Goal: Information Seeking & Learning: Find specific page/section

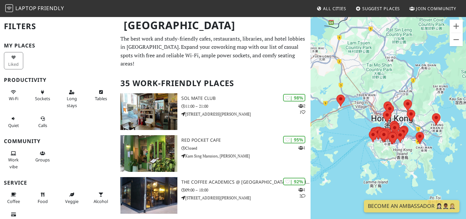
click at [421, 95] on div "To navigate, press the arrow keys." at bounding box center [387, 125] width 155 height 219
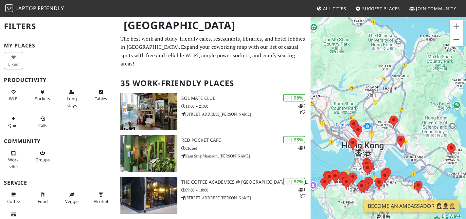
click at [364, 111] on div "To navigate, press the arrow keys." at bounding box center [387, 125] width 155 height 219
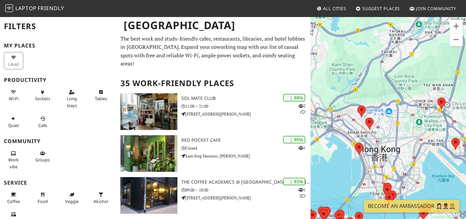
drag, startPoint x: 362, startPoint y: 125, endPoint x: 381, endPoint y: 87, distance: 41.8
click at [381, 87] on div "To navigate, press the arrow keys." at bounding box center [387, 125] width 155 height 219
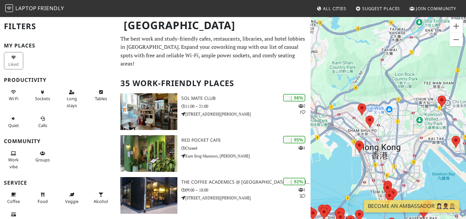
click at [369, 93] on div "To navigate, press the arrow keys." at bounding box center [387, 125] width 155 height 219
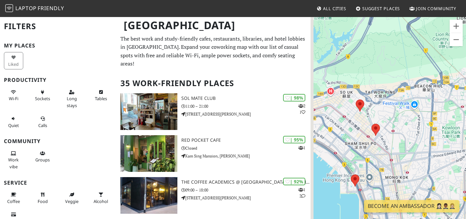
drag, startPoint x: 379, startPoint y: 97, endPoint x: 388, endPoint y: 58, distance: 39.9
click at [388, 58] on div "To navigate, press the arrow keys." at bounding box center [387, 125] width 155 height 219
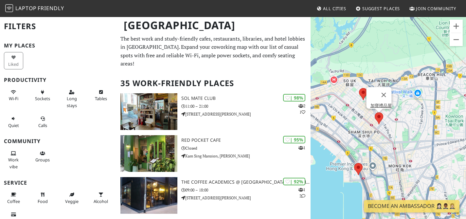
click at [374, 112] on area at bounding box center [374, 112] width 0 height 0
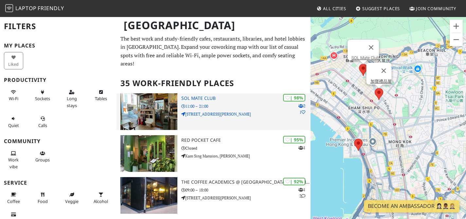
click at [212, 103] on p "11:00 – 21:00" at bounding box center [245, 106] width 129 height 6
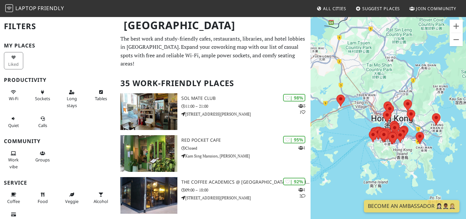
click at [394, 90] on div "To navigate, press the arrow keys." at bounding box center [387, 125] width 155 height 219
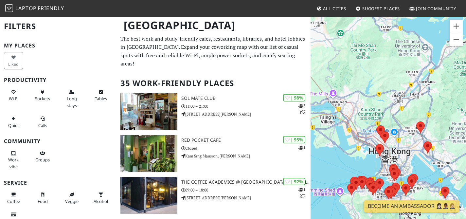
click at [399, 118] on div "To navigate, press the arrow keys." at bounding box center [387, 125] width 155 height 219
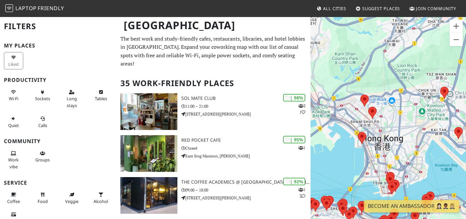
drag, startPoint x: 397, startPoint y: 124, endPoint x: 399, endPoint y: 70, distance: 54.3
click at [399, 70] on div "To navigate, press the arrow keys." at bounding box center [387, 125] width 155 height 219
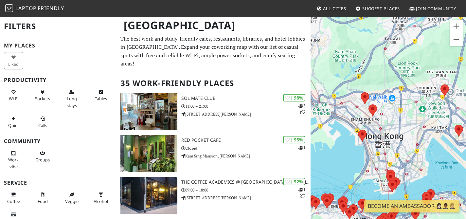
click at [381, 79] on div "To navigate, press the arrow keys." at bounding box center [387, 125] width 155 height 219
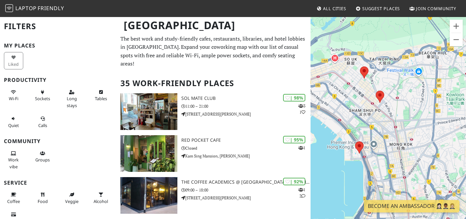
drag, startPoint x: 378, startPoint y: 90, endPoint x: 393, endPoint y: 35, distance: 57.1
click at [393, 35] on div "To navigate, press the arrow keys." at bounding box center [387, 125] width 155 height 219
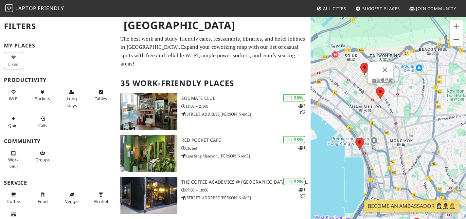
click at [376, 87] on area at bounding box center [376, 87] width 0 height 0
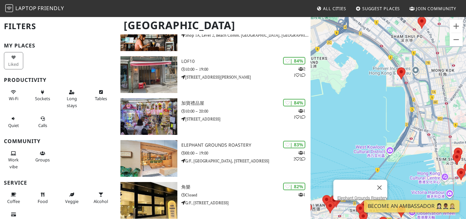
scroll to position [241, 0]
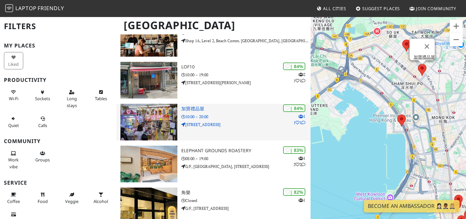
click at [214, 113] on p "10:00 – 20:00" at bounding box center [245, 116] width 129 height 6
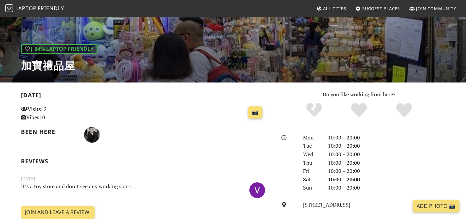
scroll to position [213, 0]
